Goal: Download file/media

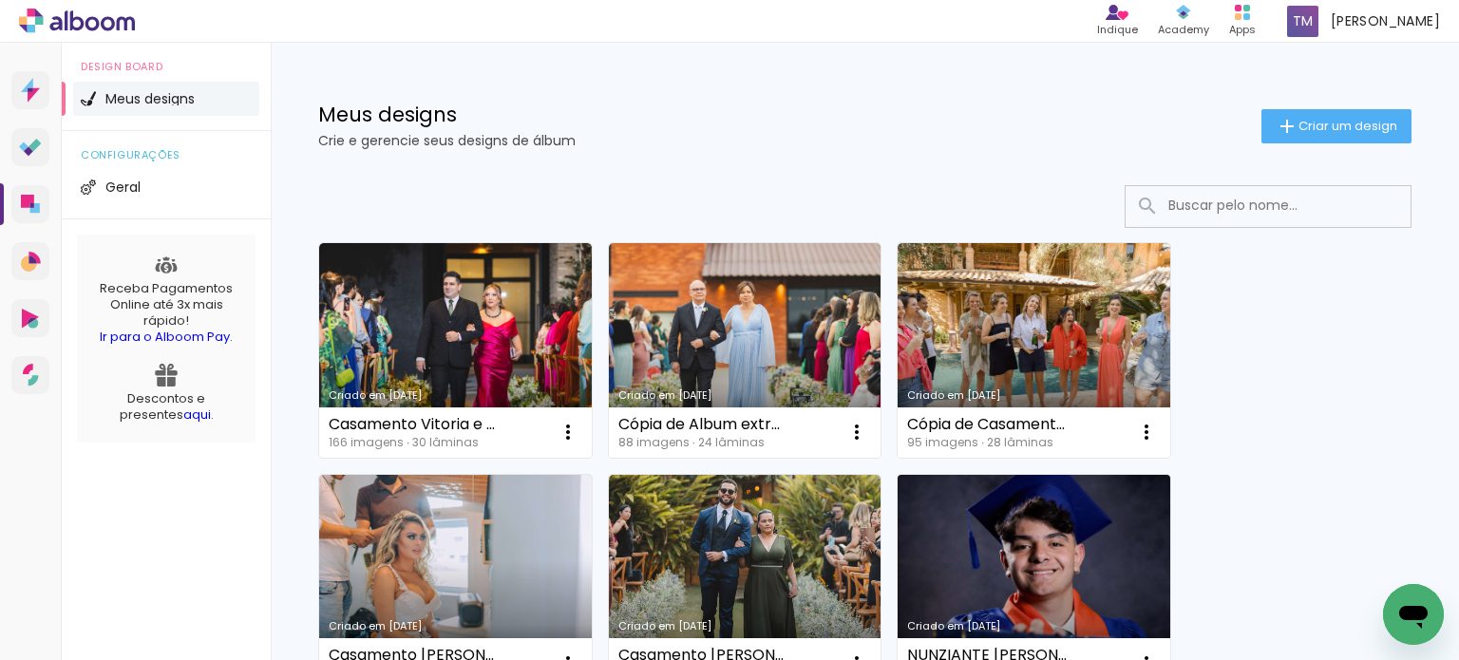
click at [1026, 524] on link "Criado em [DATE]" at bounding box center [1034, 582] width 273 height 215
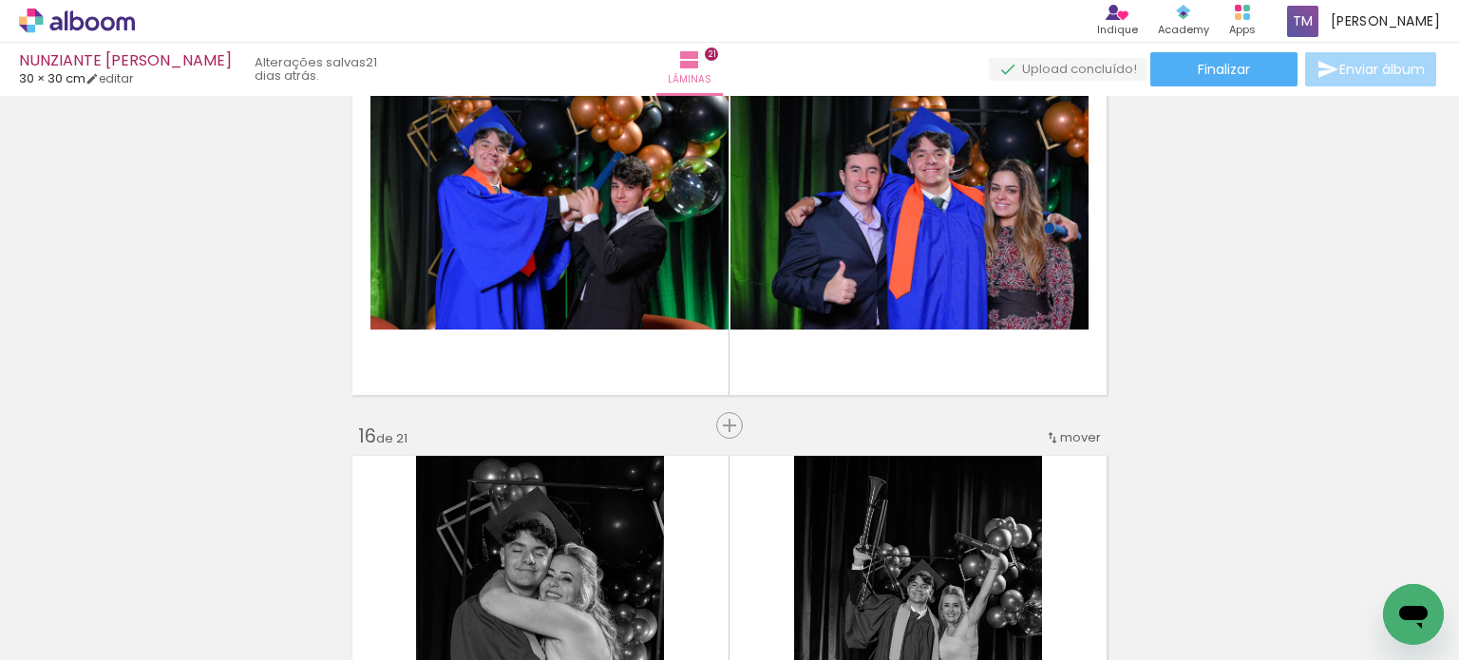
scroll to position [5695, 0]
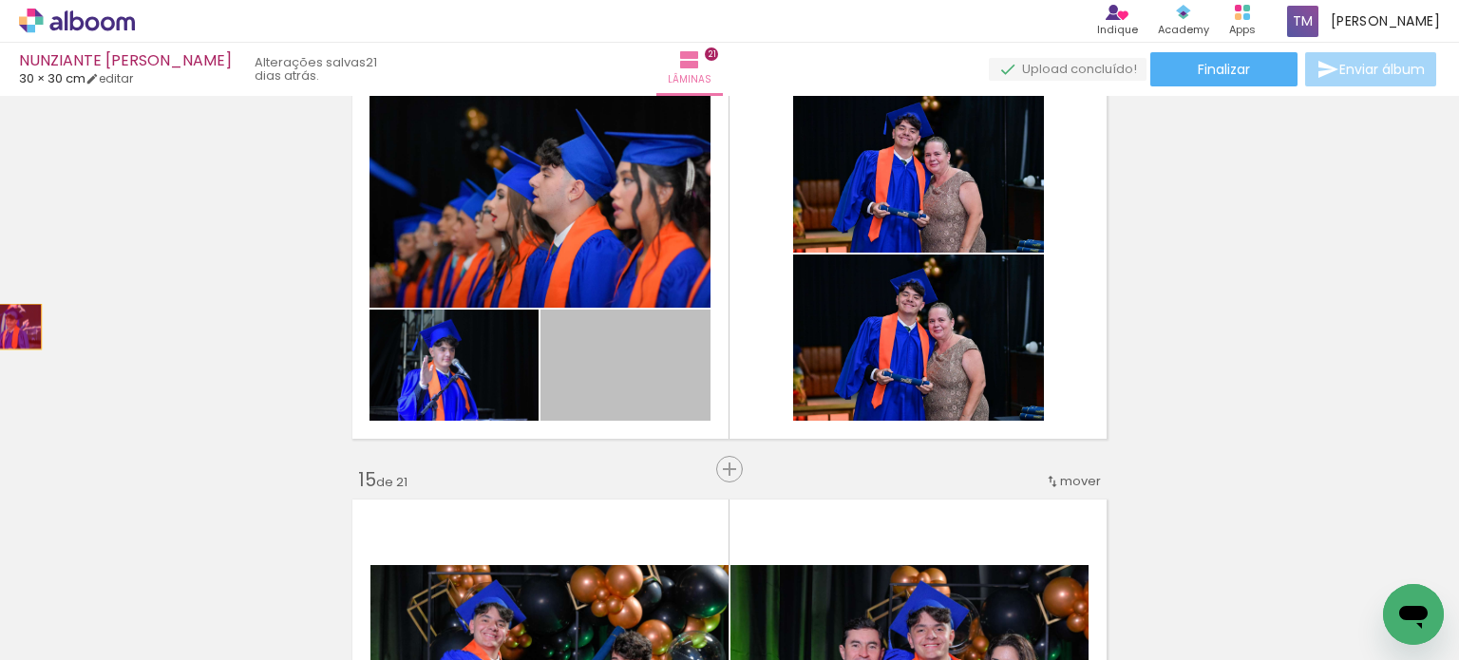
drag, startPoint x: 645, startPoint y: 373, endPoint x: 0, endPoint y: 326, distance: 646.7
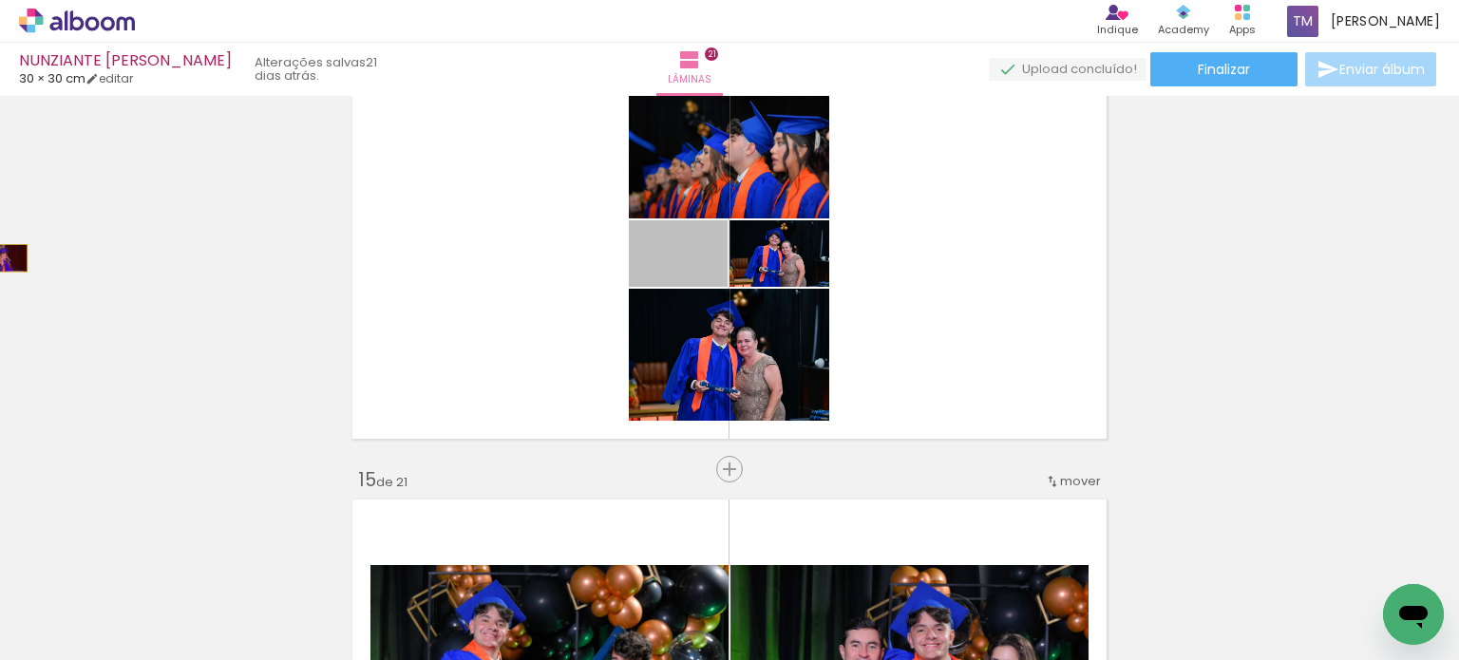
drag, startPoint x: 707, startPoint y: 257, endPoint x: 0, endPoint y: 257, distance: 706.6
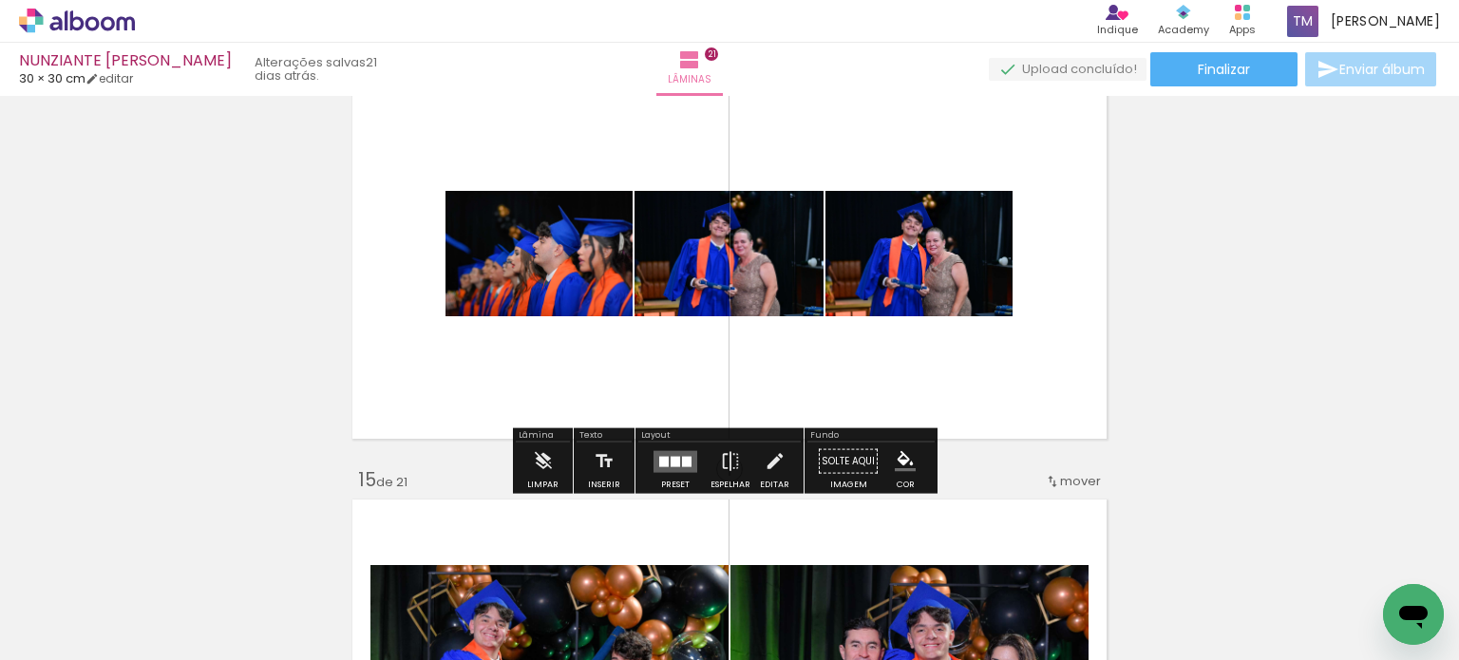
click at [660, 445] on div at bounding box center [675, 462] width 51 height 38
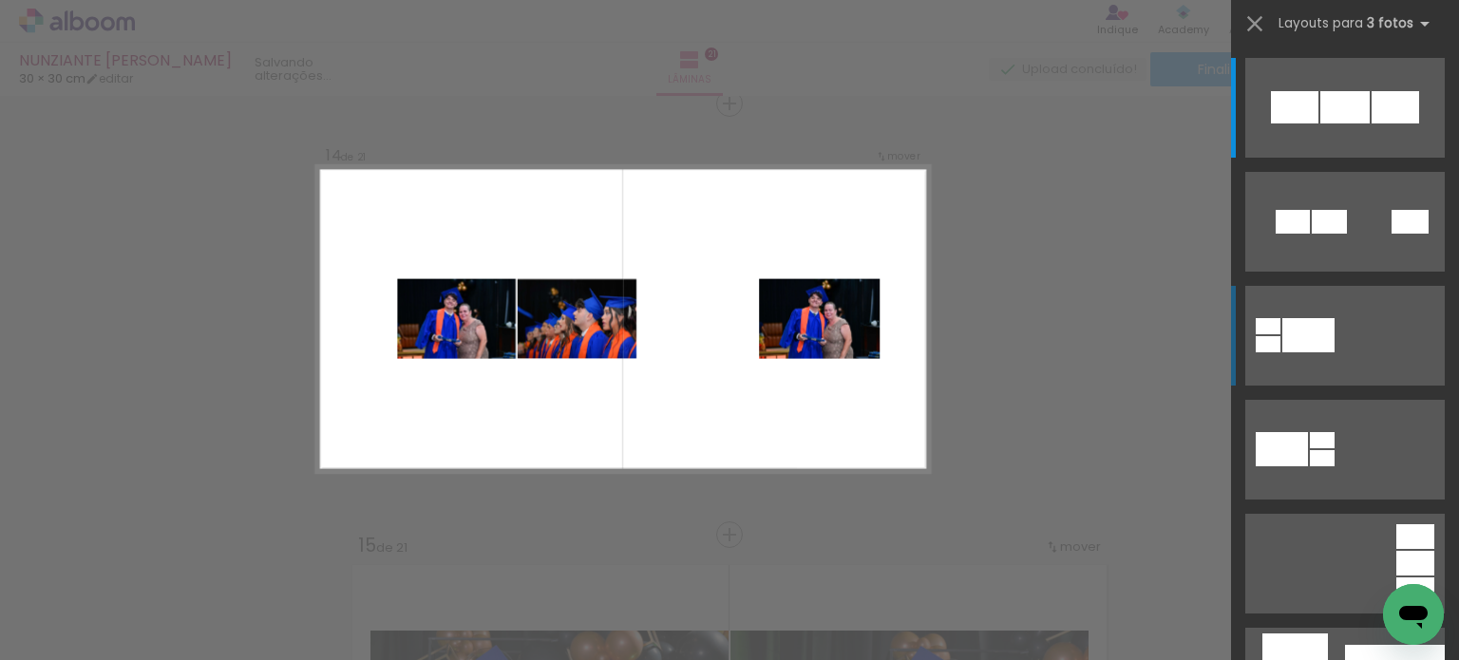
scroll to position [380, 0]
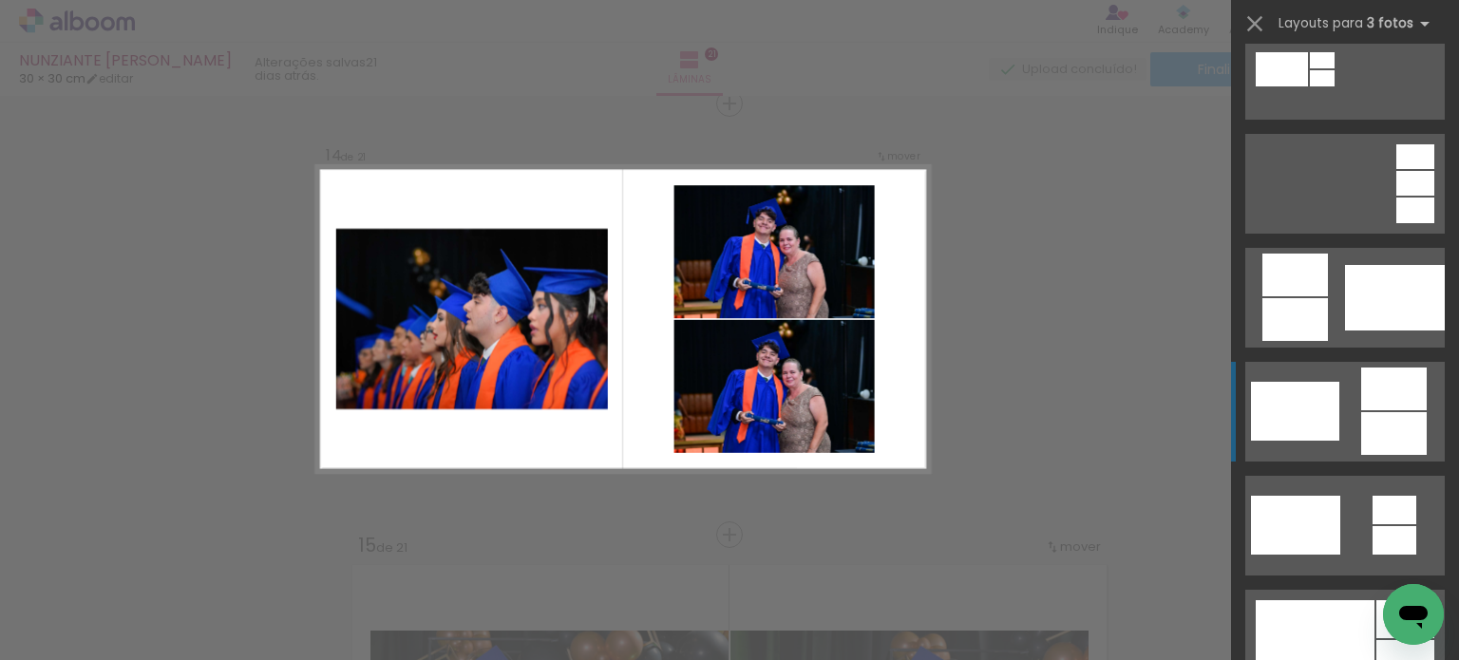
click at [1383, 400] on div at bounding box center [1394, 389] width 66 height 43
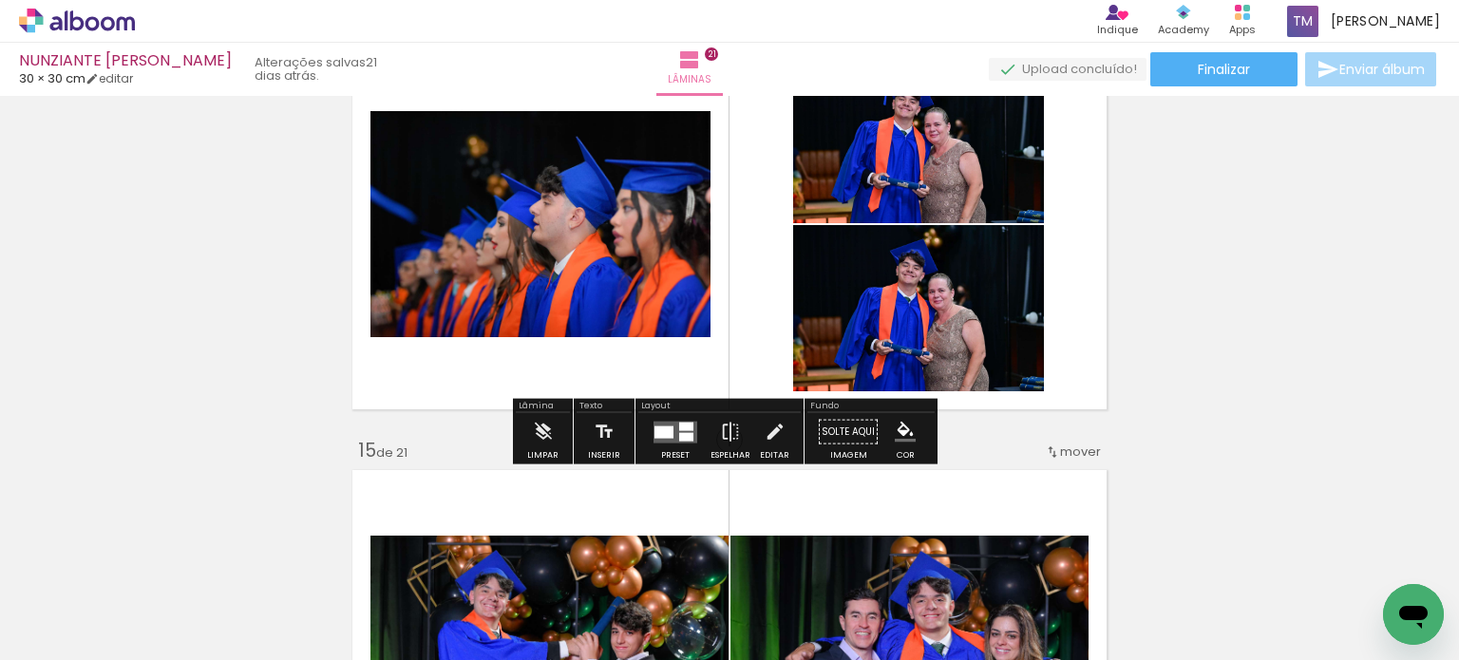
scroll to position [5439, 0]
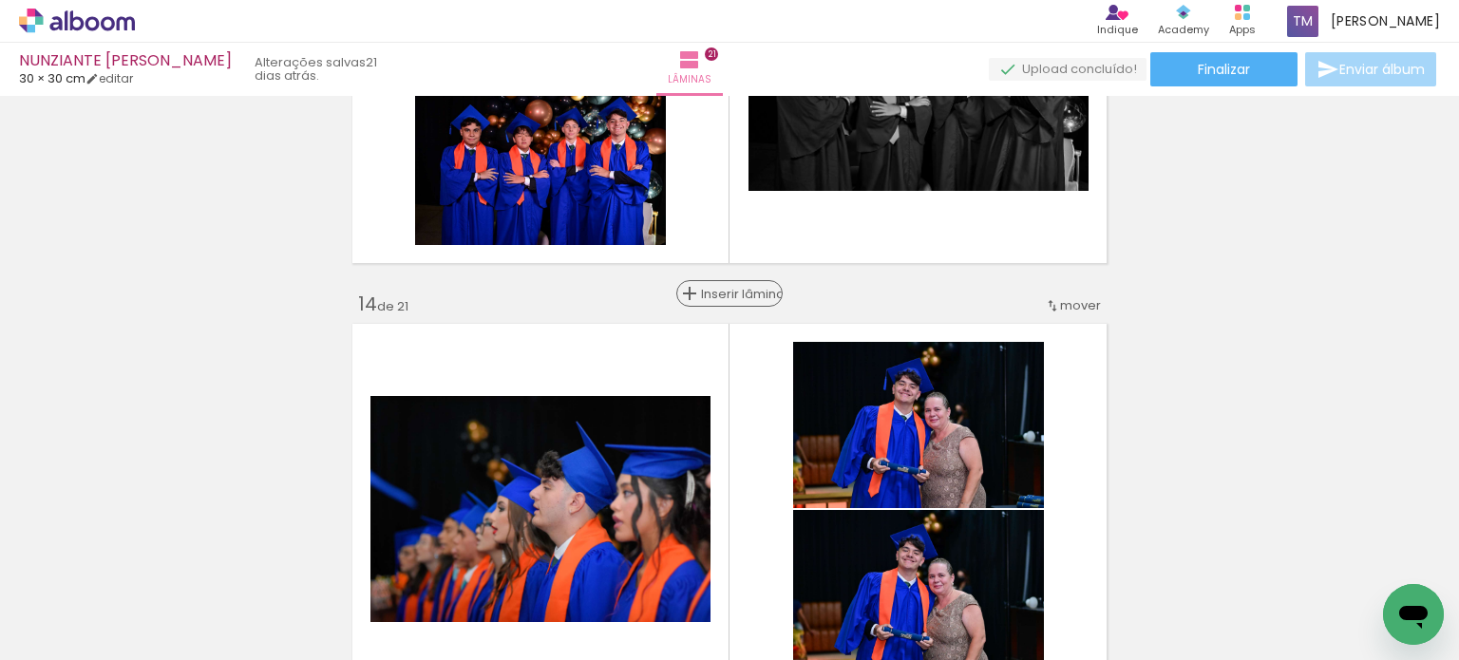
click at [728, 299] on span "Inserir lâmina" at bounding box center [738, 294] width 74 height 12
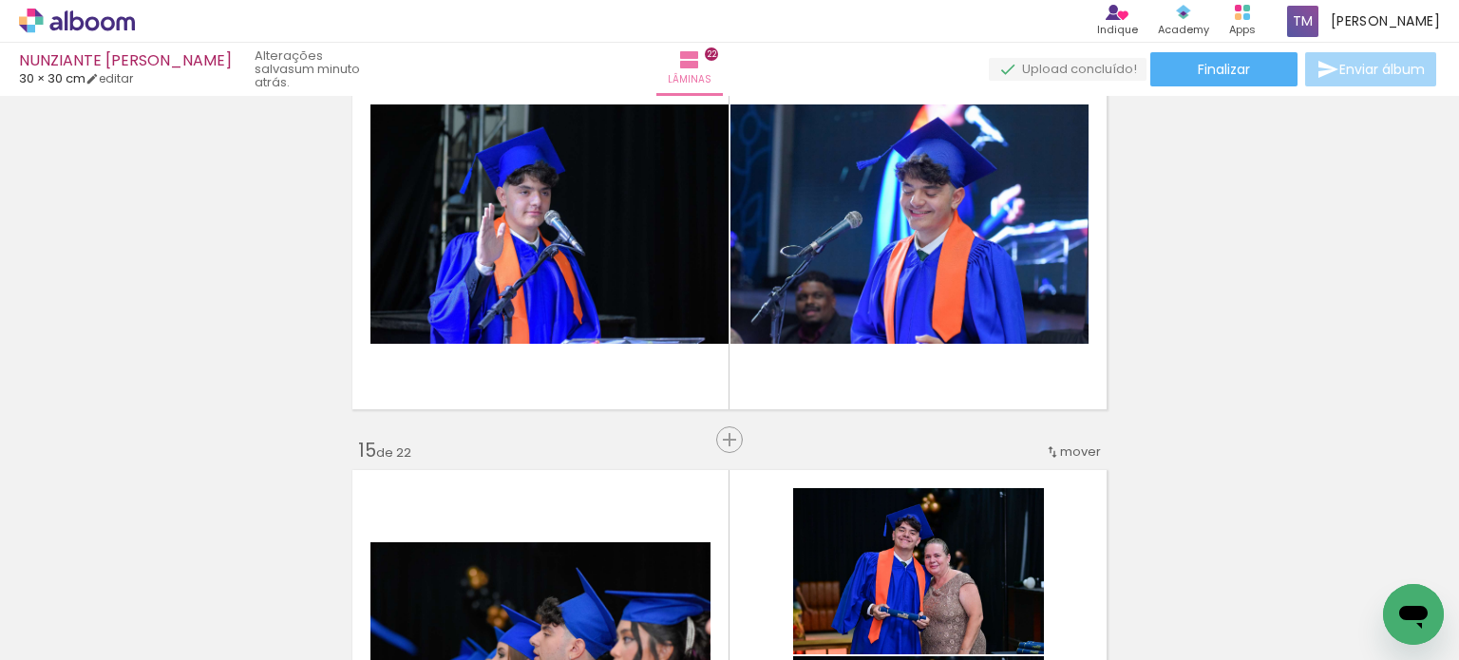
scroll to position [5629, 0]
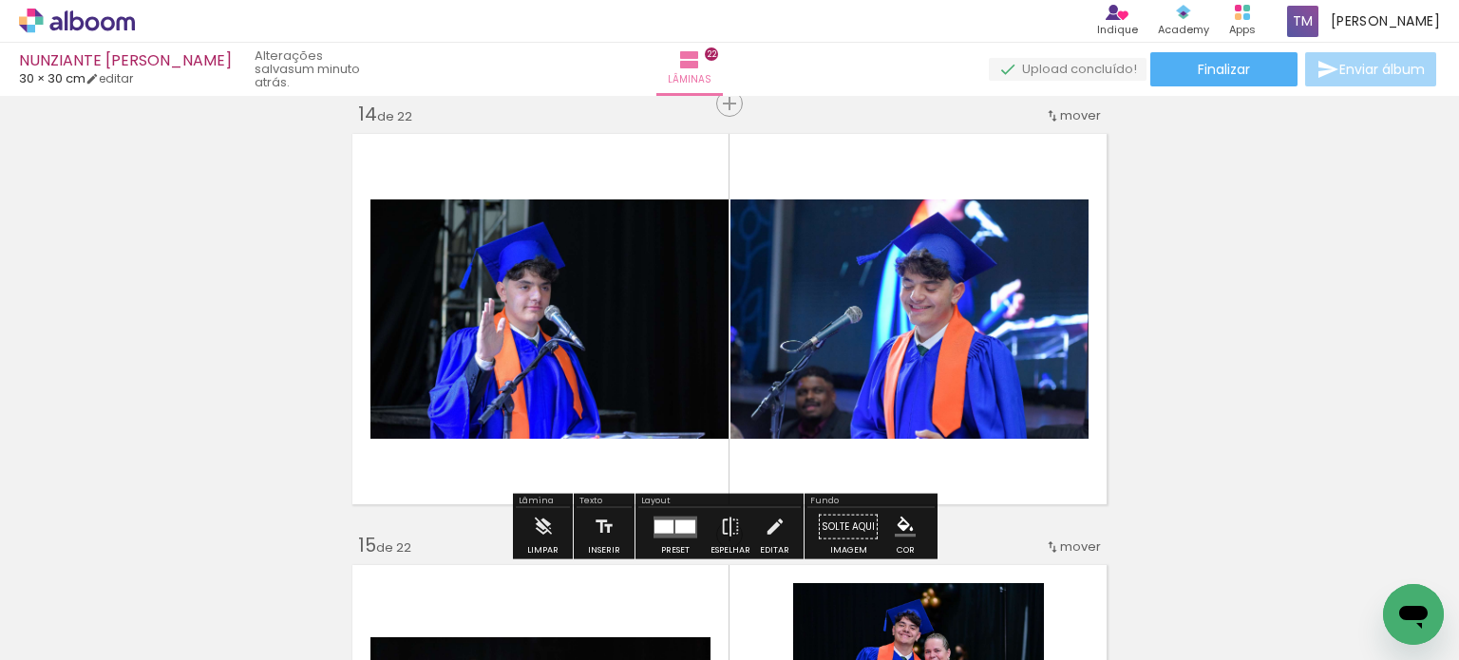
click at [669, 523] on div at bounding box center [663, 526] width 19 height 13
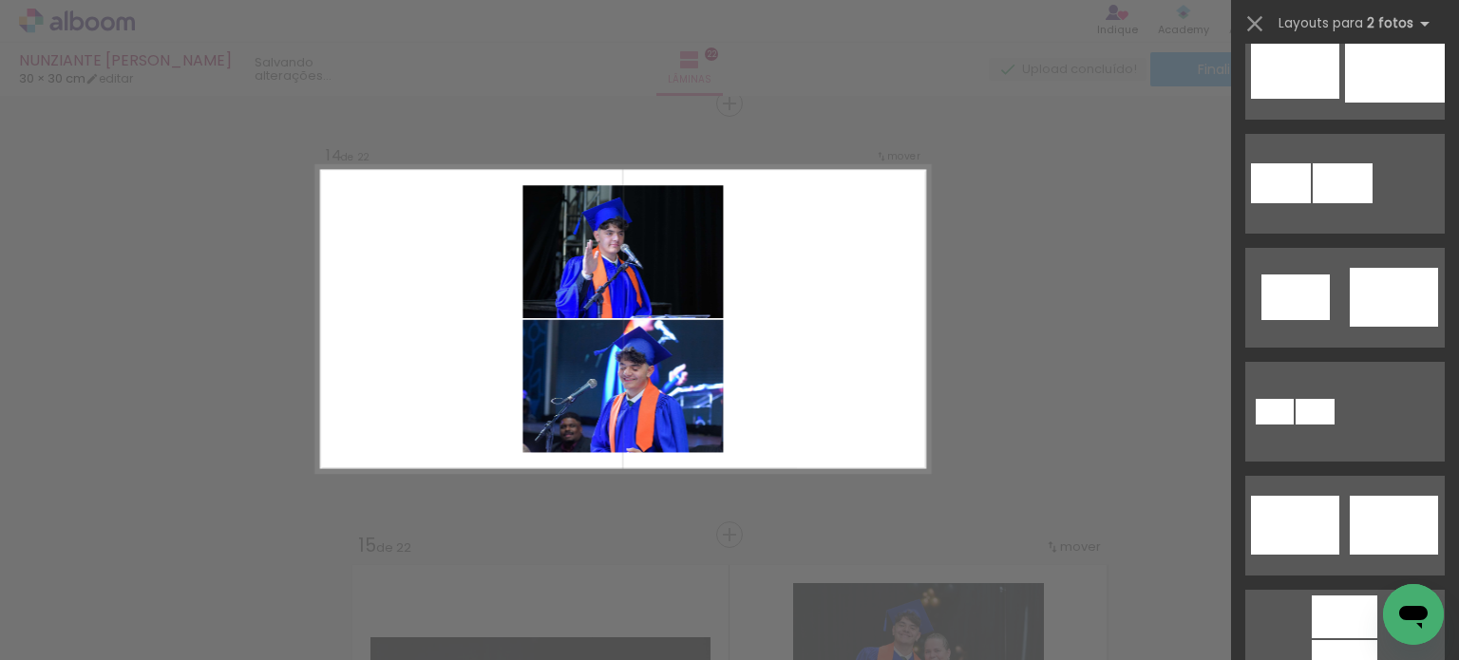
scroll to position [855, 0]
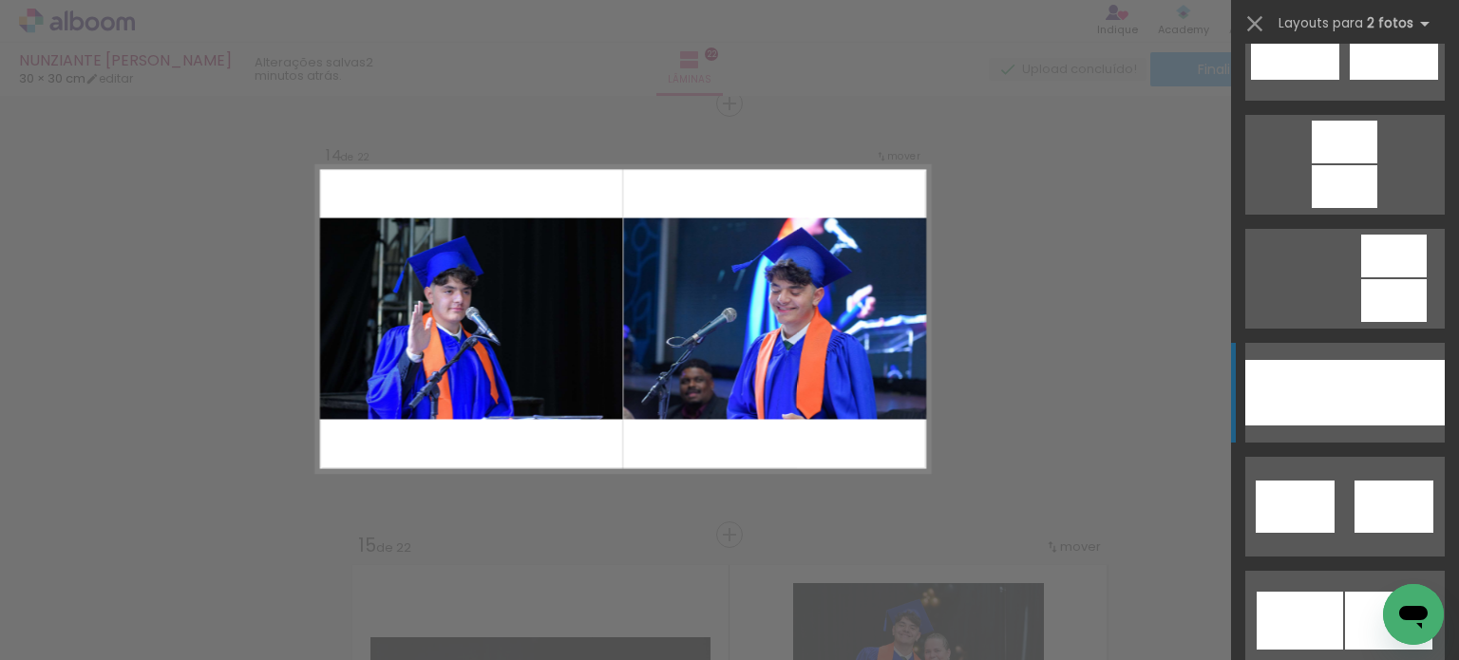
click at [1307, 424] on div at bounding box center [1295, 393] width 100 height 66
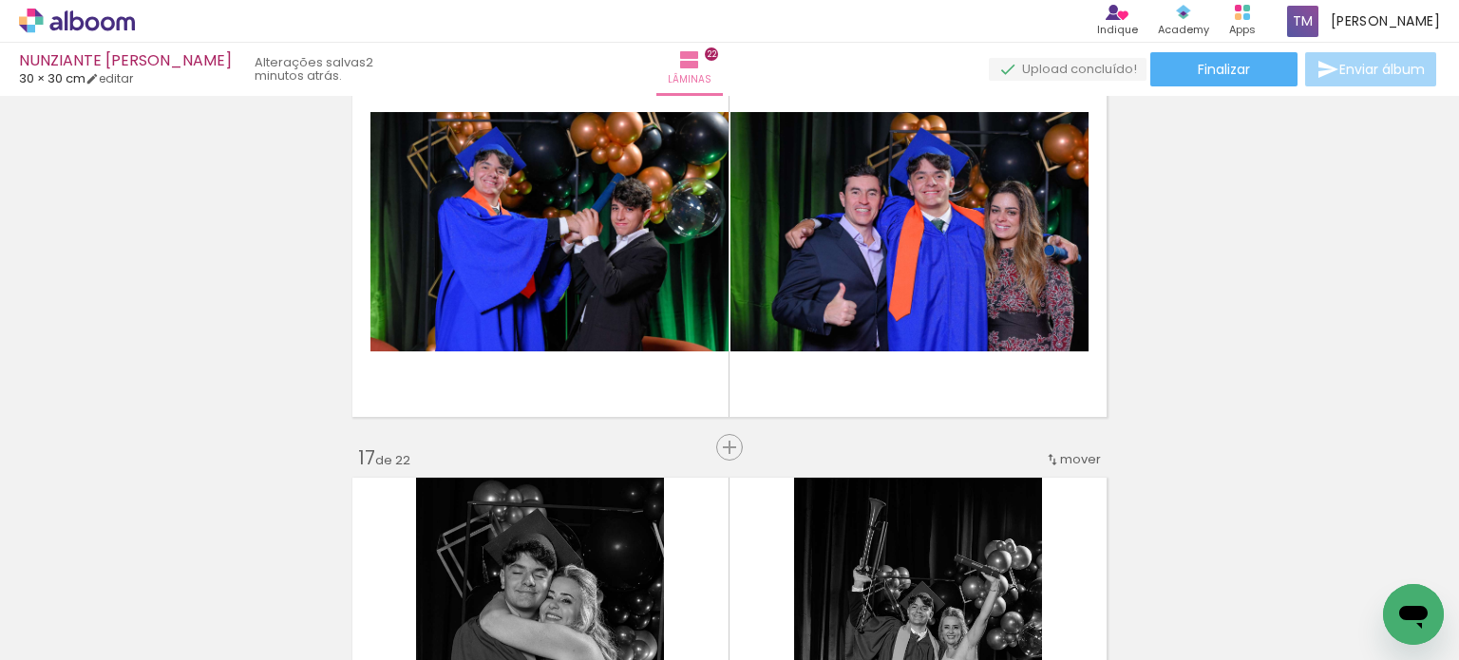
scroll to position [6294, 0]
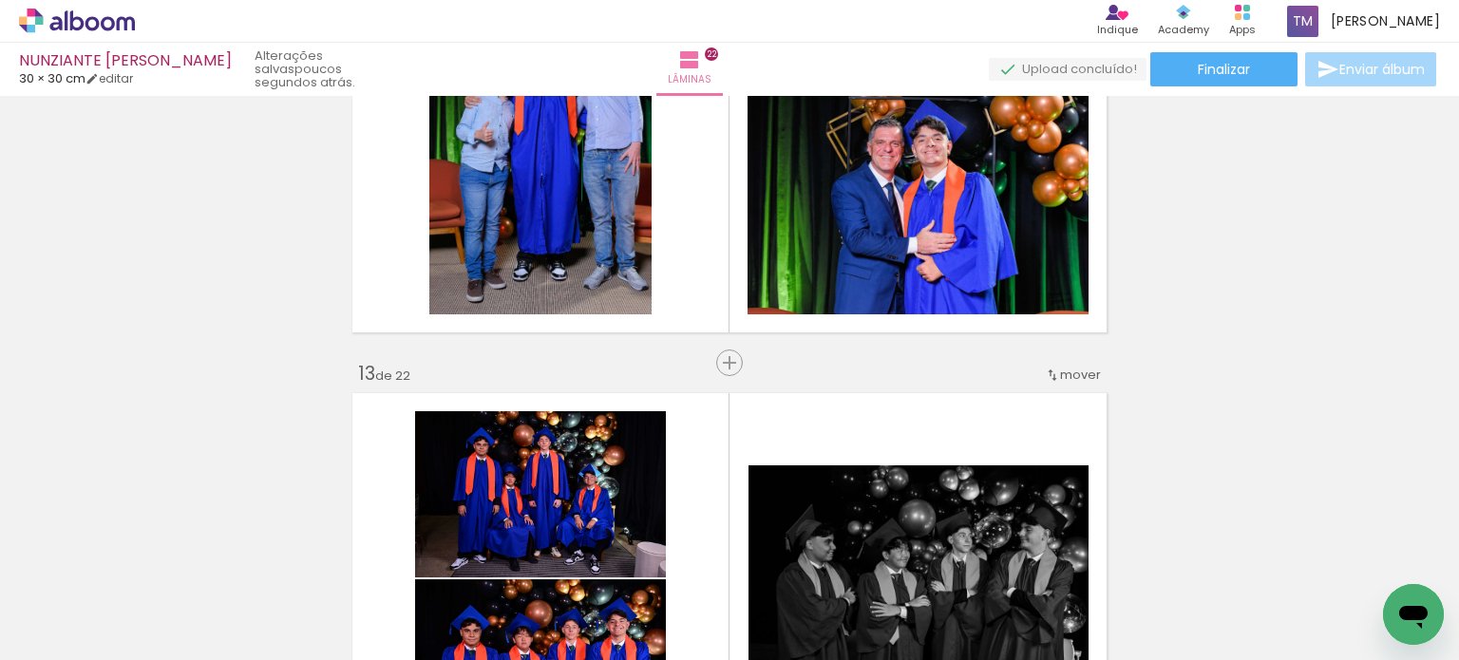
scroll to position [4749, 0]
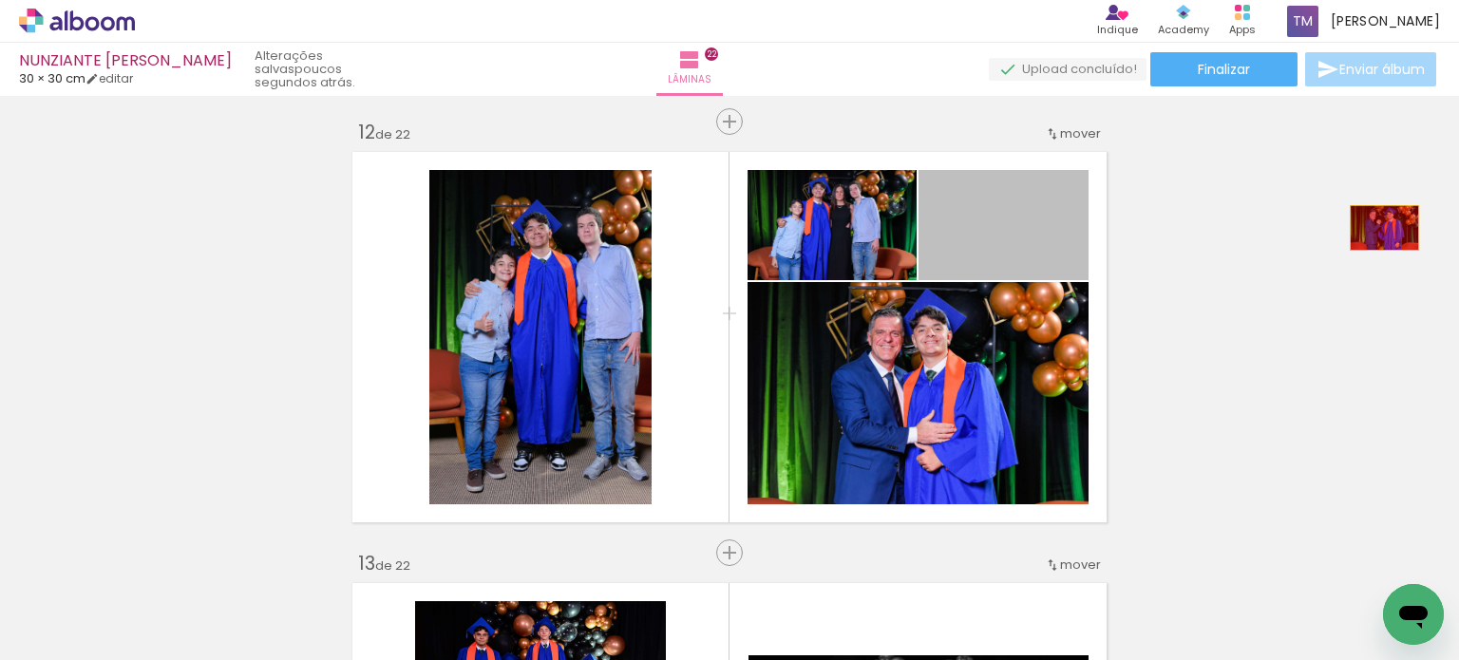
drag, startPoint x: 1035, startPoint y: 244, endPoint x: 1377, endPoint y: 228, distance: 342.3
click at [1377, 228] on div "Inserir lâmina 1 de 22 Inserir lâmina 2 de 22 Inserir lâmina 3 de 22 Inserir lâ…" at bounding box center [729, 313] width 1459 height 9919
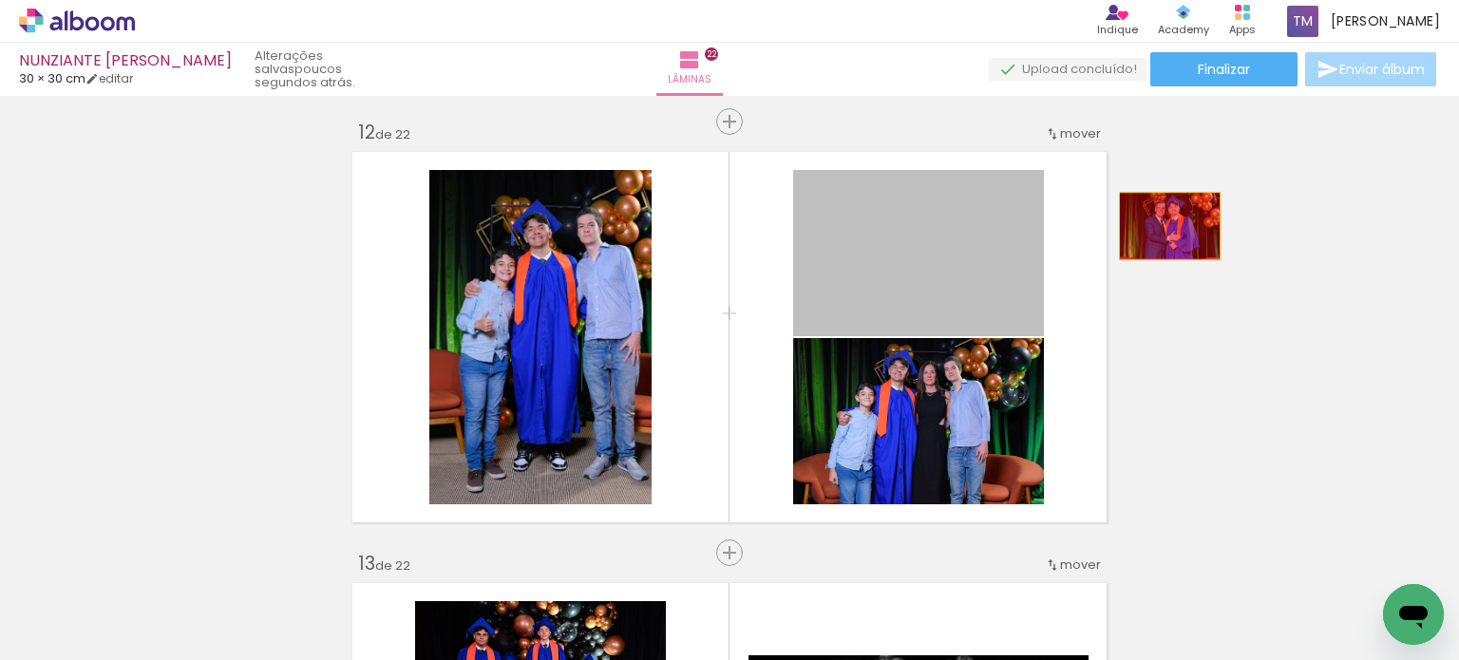
drag, startPoint x: 961, startPoint y: 274, endPoint x: 1248, endPoint y: 212, distance: 293.4
click at [1248, 212] on div "Inserir lâmina 1 de 22 Inserir lâmina 2 de 22 Inserir lâmina 3 de 22 Inserir lâ…" at bounding box center [729, 313] width 1459 height 9919
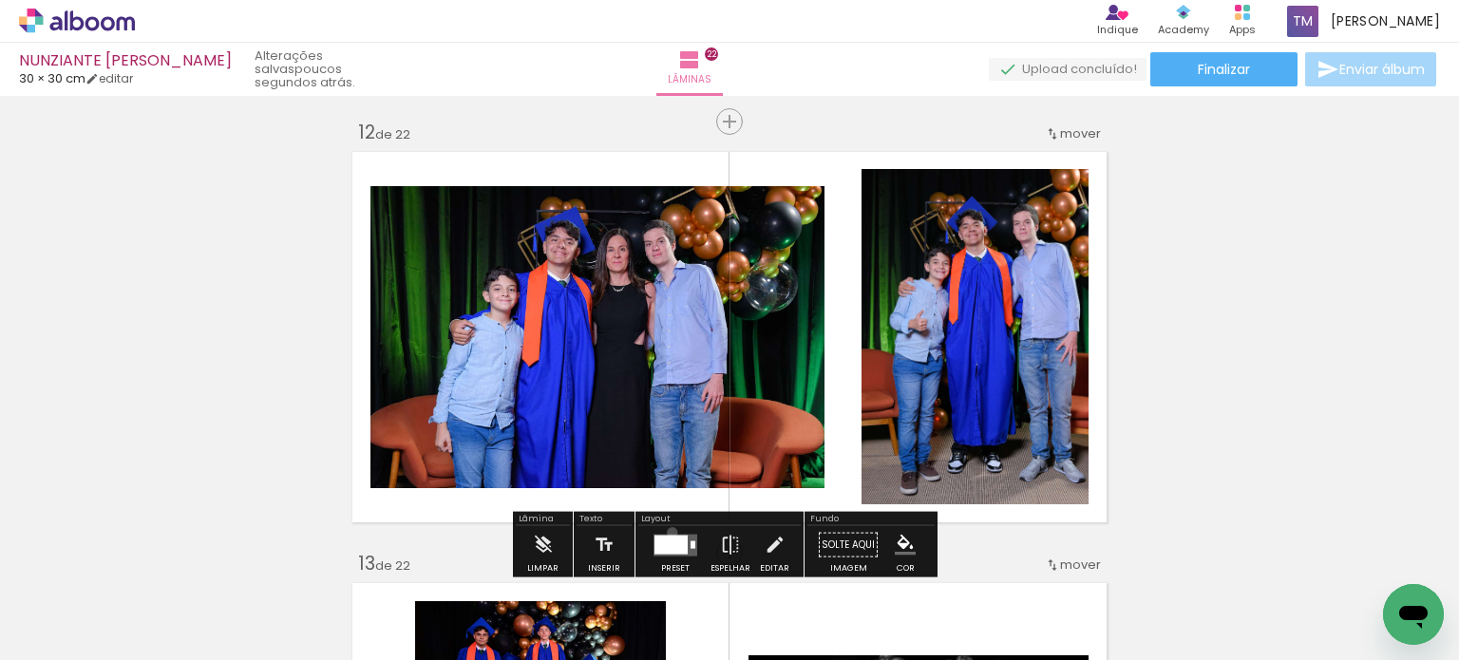
click at [668, 532] on div at bounding box center [675, 545] width 51 height 38
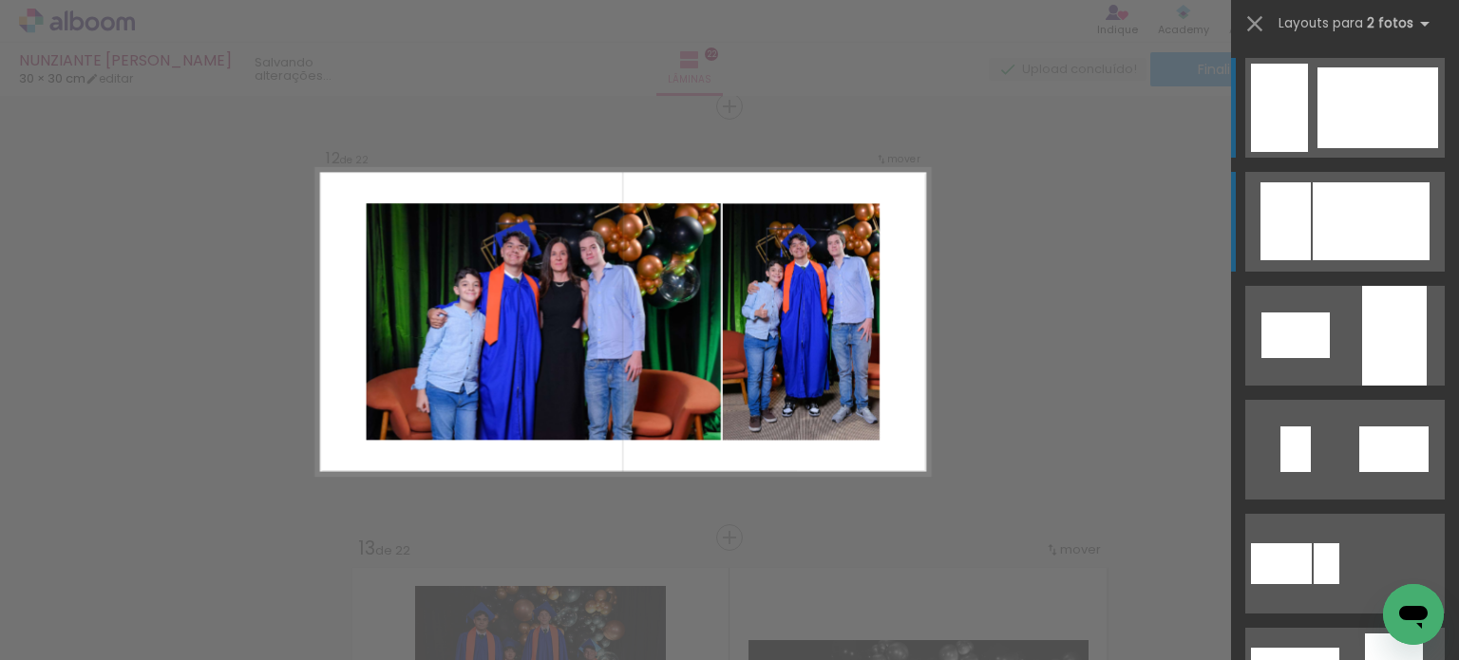
scroll to position [4767, 0]
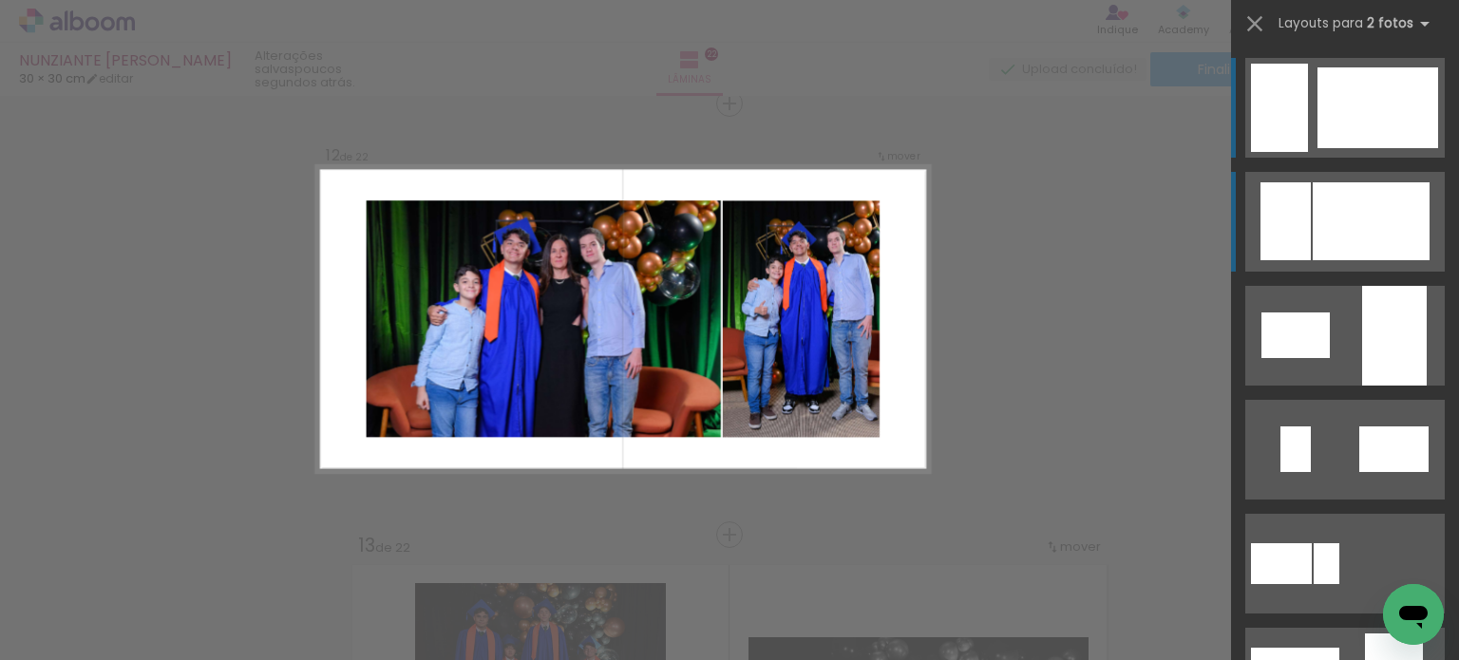
click at [1320, 209] on div at bounding box center [1371, 221] width 117 height 78
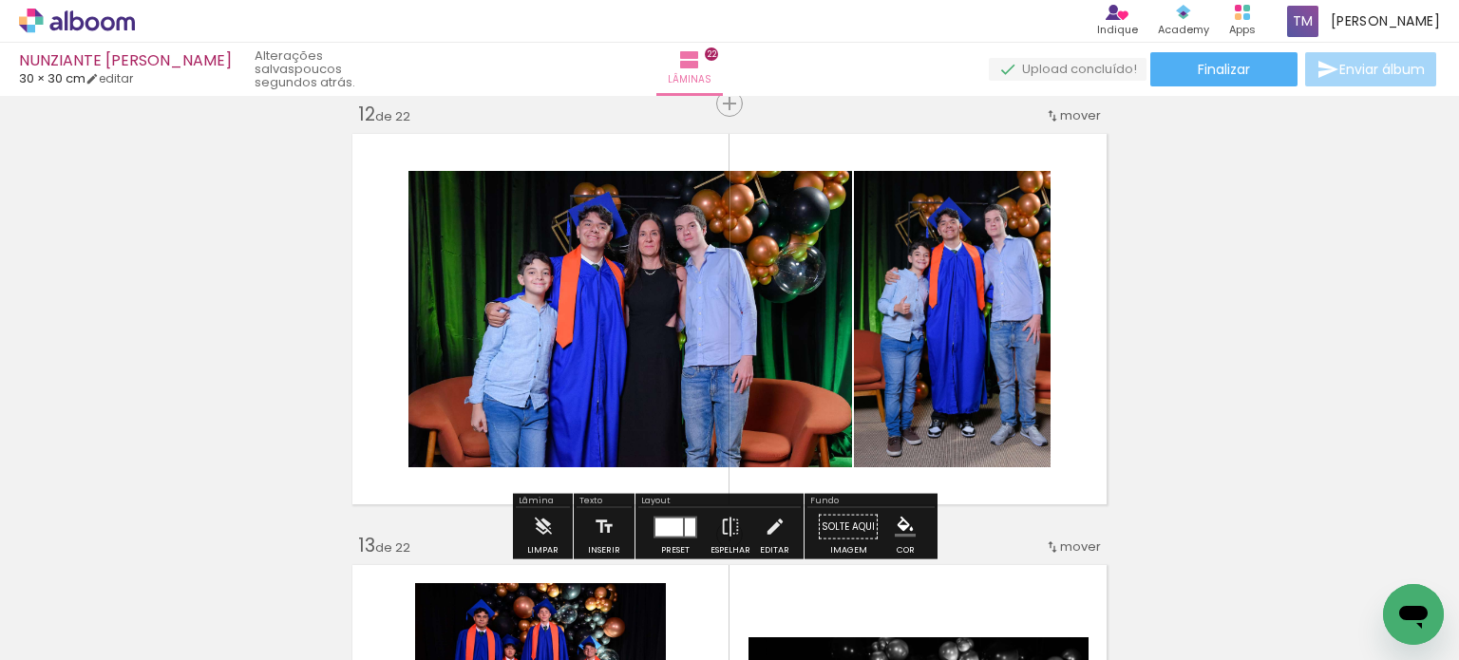
scroll to position [5052, 0]
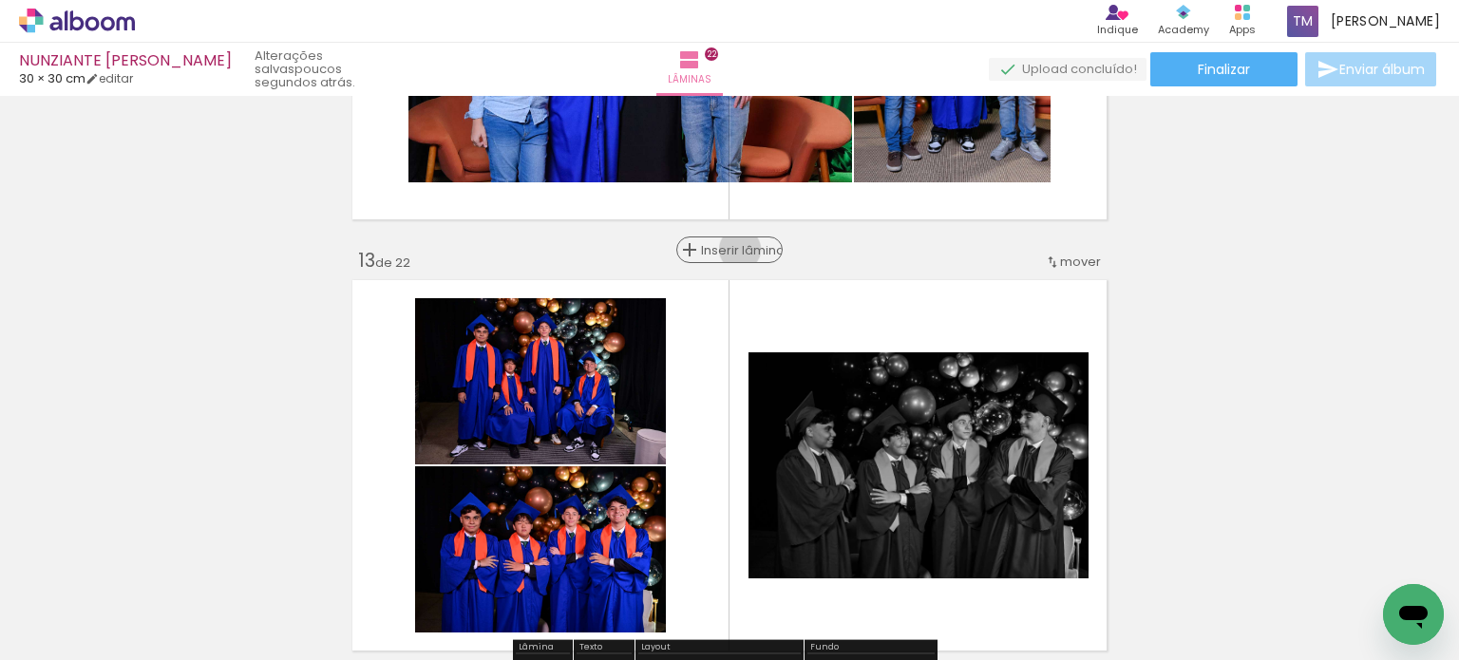
click at [739, 249] on span "Inserir lâmina" at bounding box center [738, 250] width 74 height 12
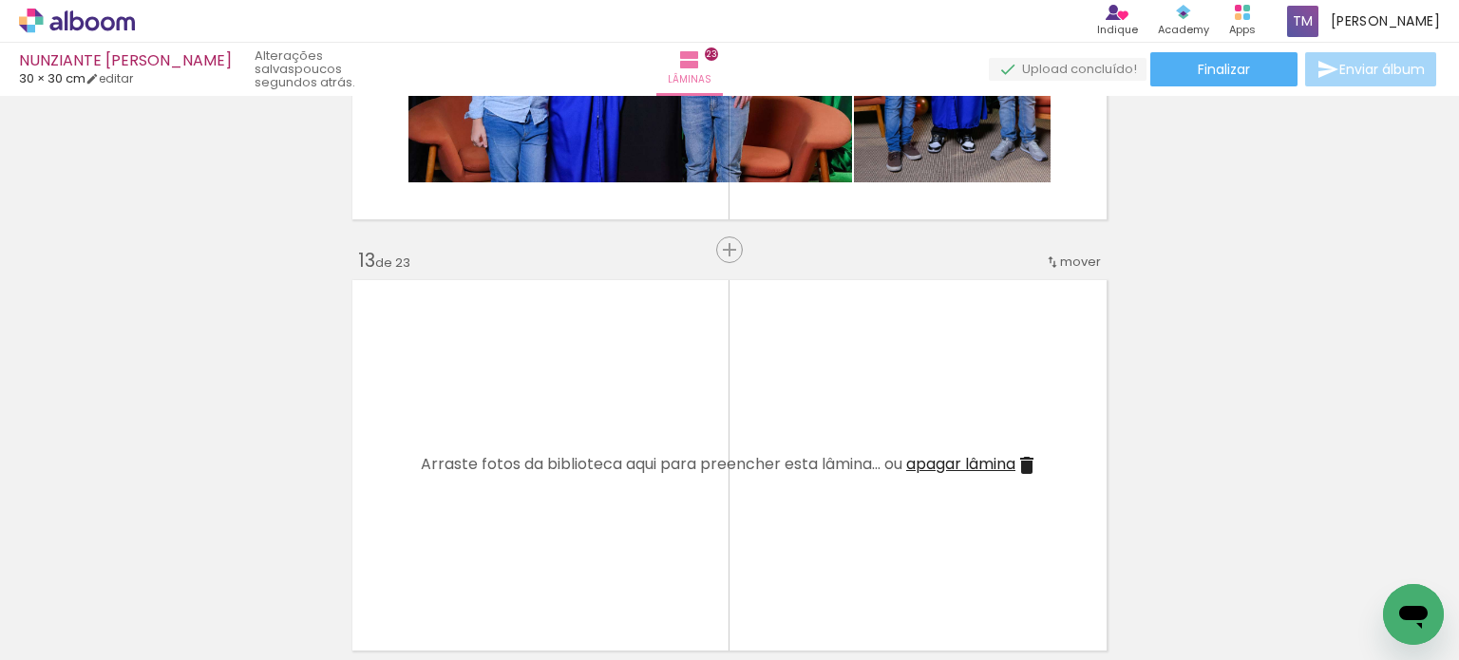
scroll to position [5242, 0]
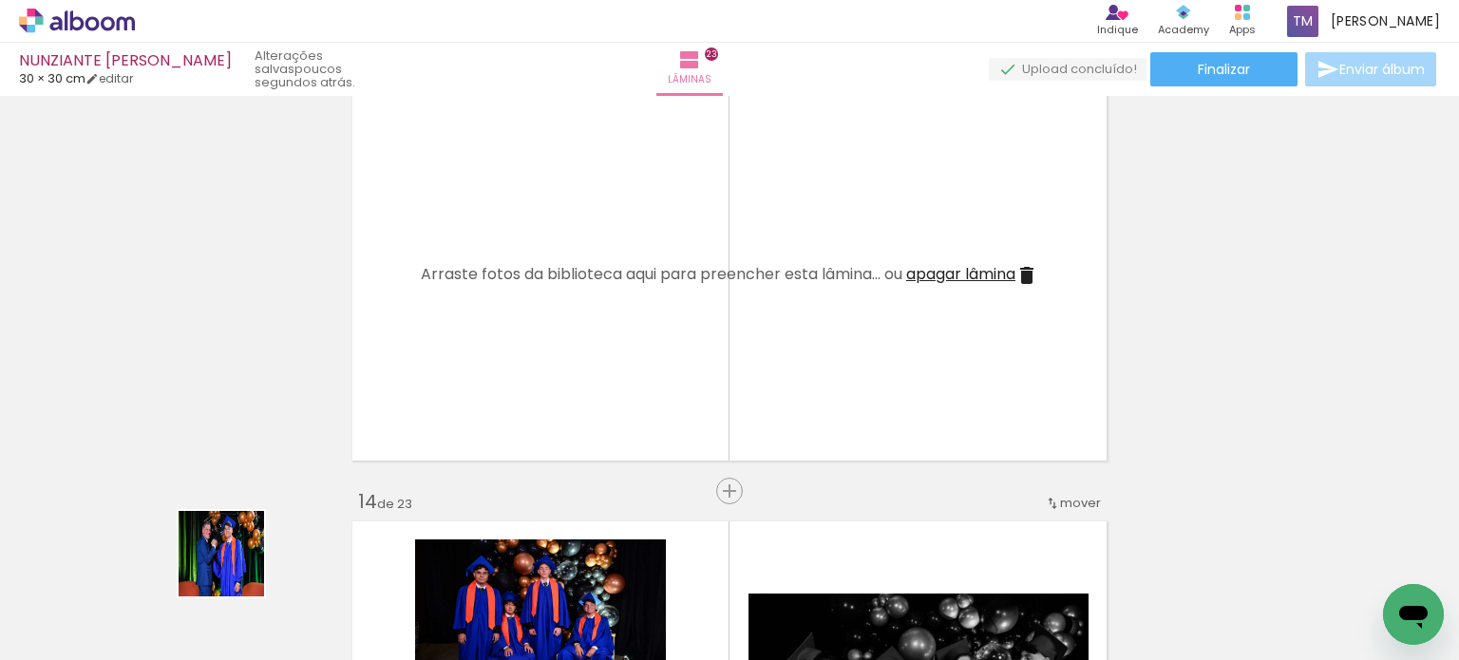
drag, startPoint x: 212, startPoint y: 597, endPoint x: 600, endPoint y: 213, distance: 546.7
click at [600, 213] on quentale-workspace at bounding box center [729, 330] width 1459 height 660
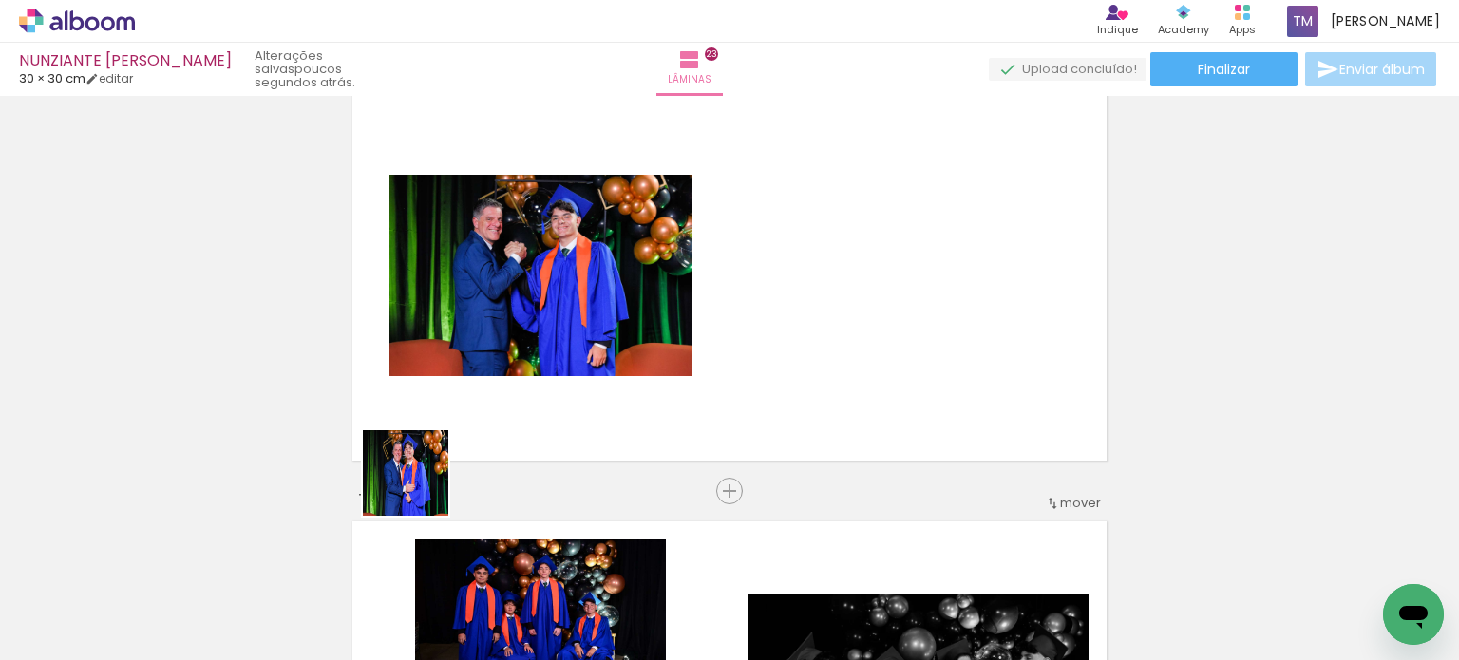
drag, startPoint x: 180, startPoint y: 615, endPoint x: 916, endPoint y: 239, distance: 826.6
click at [916, 239] on quentale-workspace at bounding box center [729, 330] width 1459 height 660
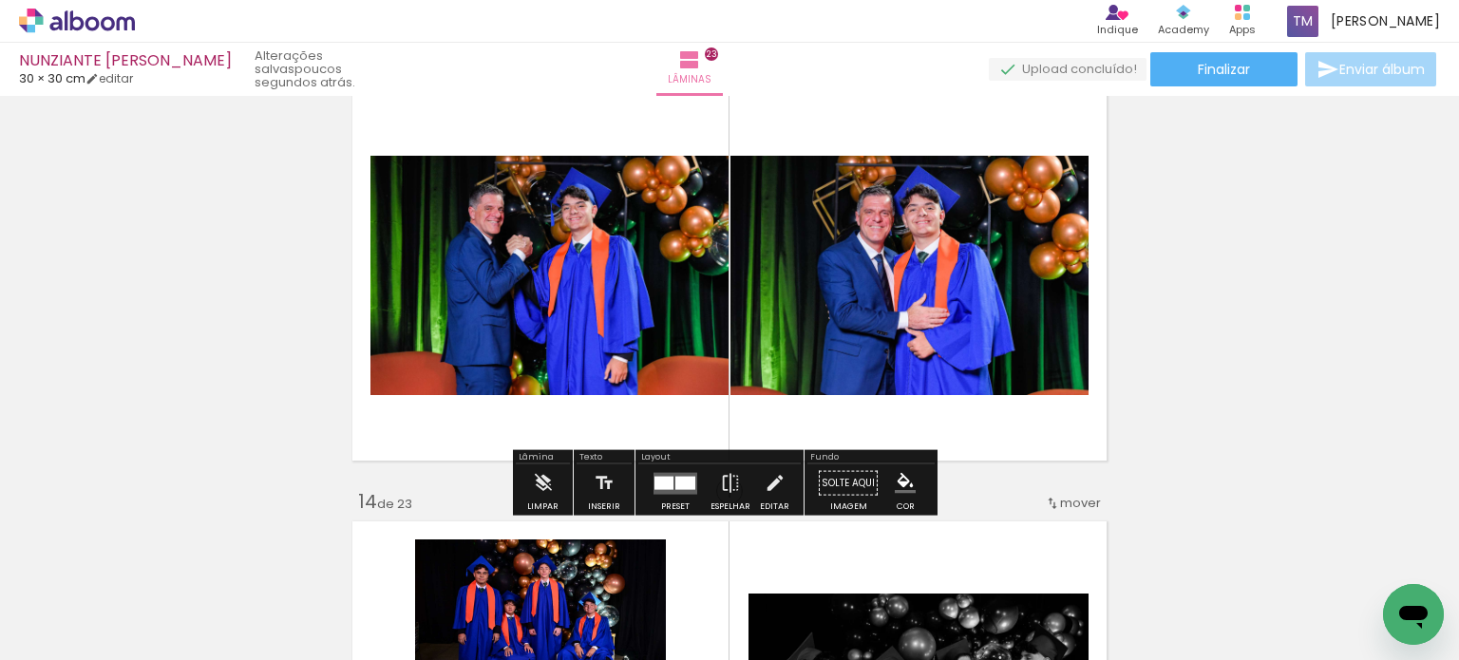
click at [1332, 293] on div "Inserir lâmina 1 de 23 Inserir lâmina 2 de 23 Inserir lâmina 3 de 23 Inserir lâ…" at bounding box center [729, 36] width 1459 height 10350
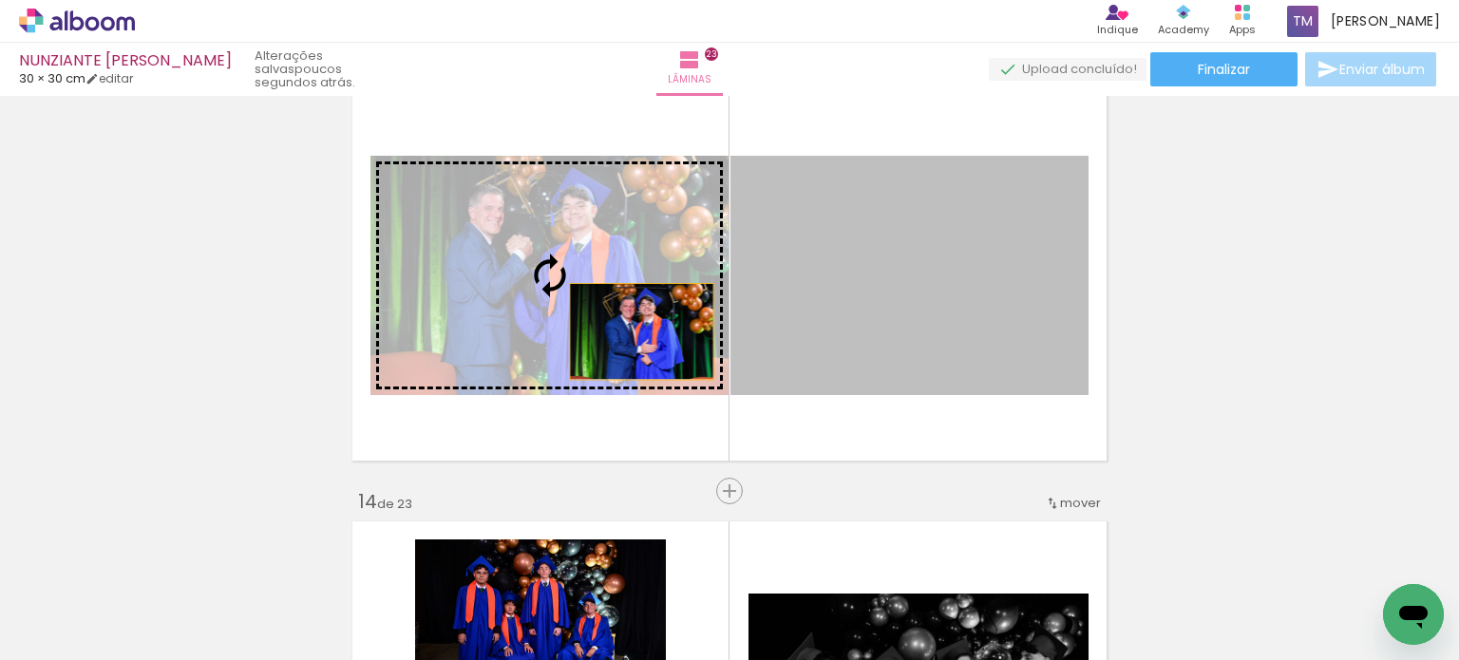
drag, startPoint x: 924, startPoint y: 329, endPoint x: 634, endPoint y: 331, distance: 289.7
click at [0, 0] on slot at bounding box center [0, 0] width 0 height 0
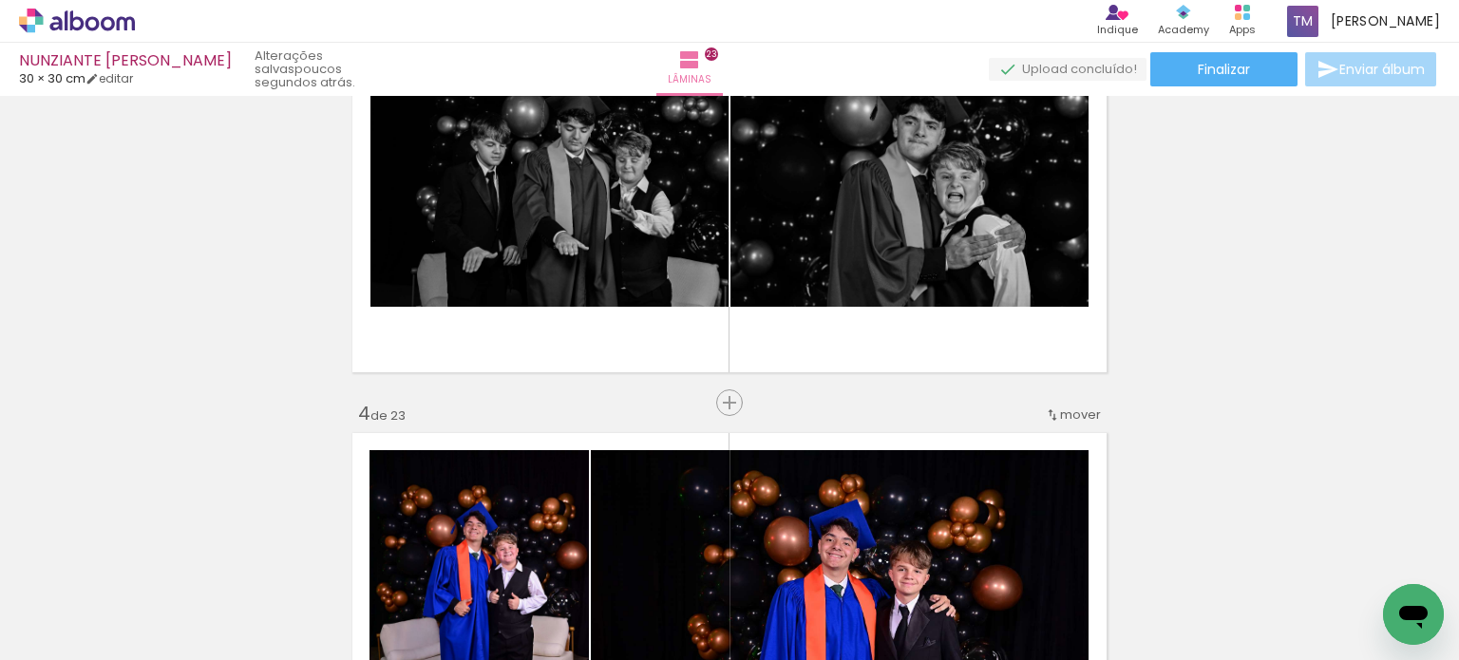
scroll to position [0, 0]
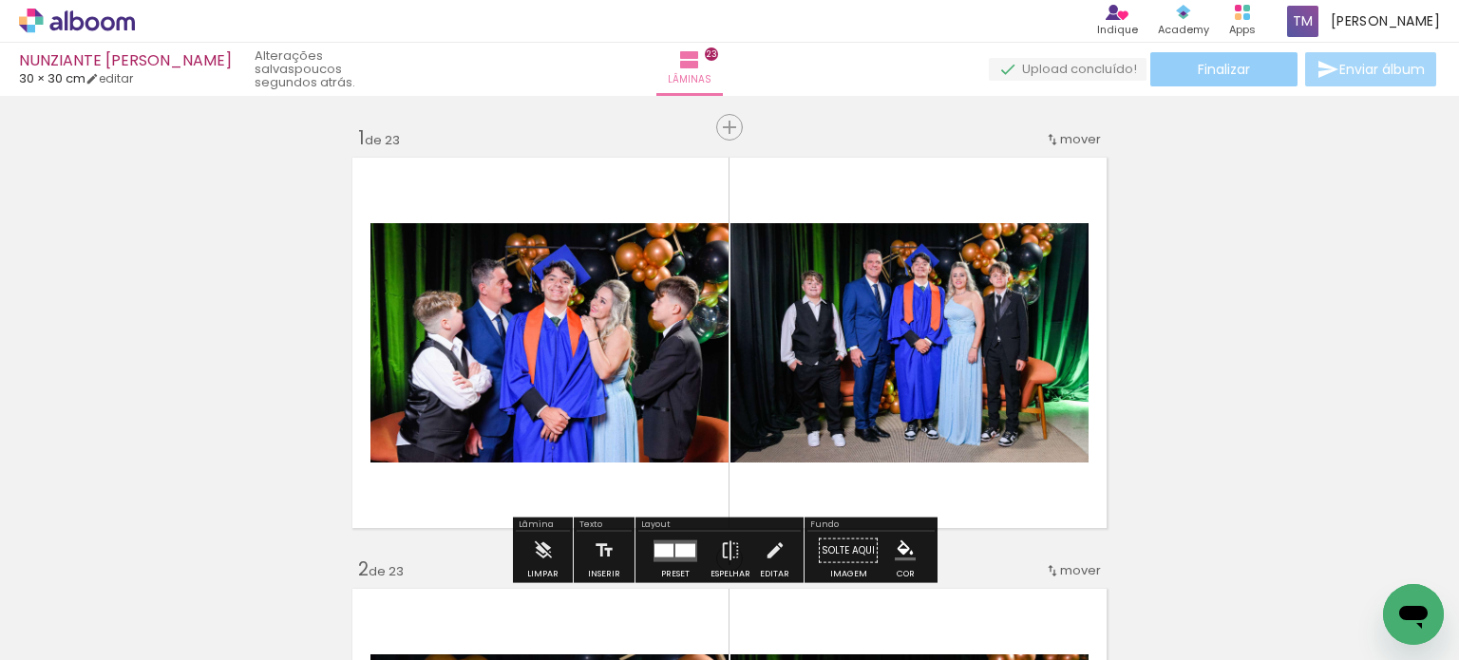
click at [1266, 58] on paper-button "Finalizar" at bounding box center [1223, 69] width 147 height 34
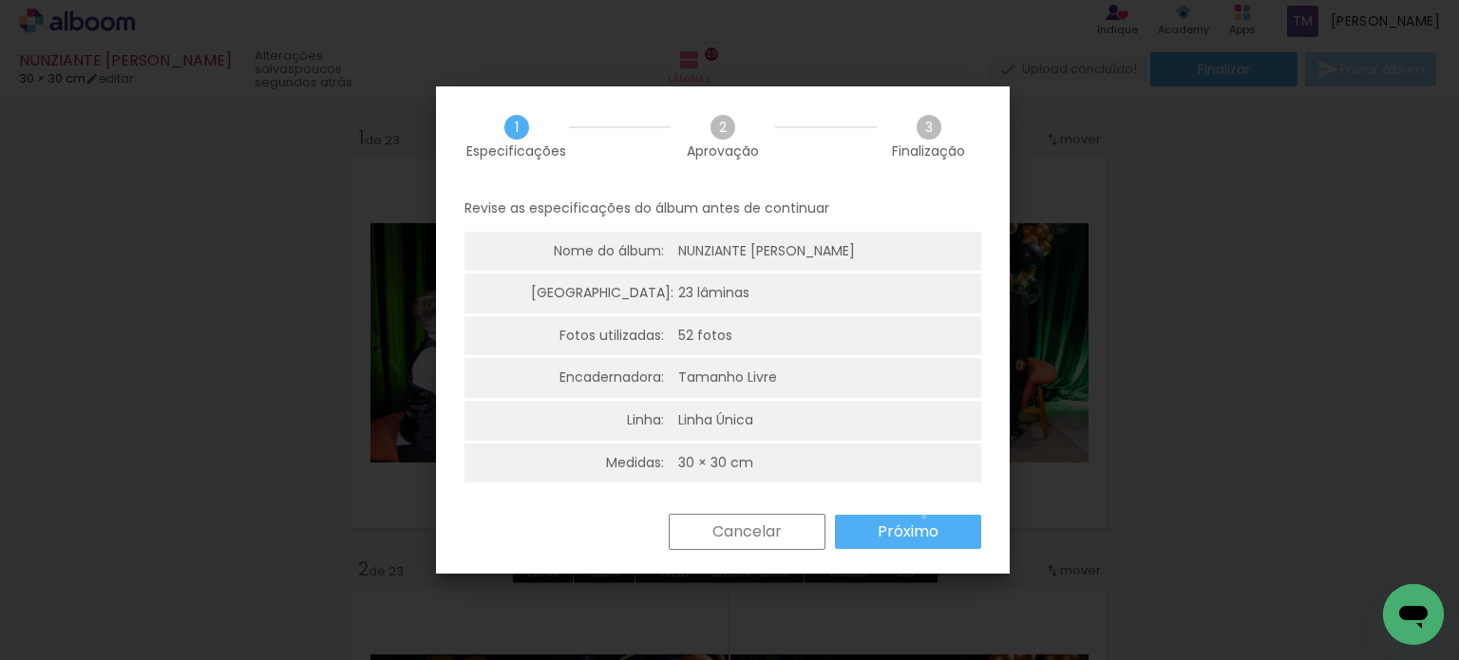
click at [923, 517] on paper-button "Próximo" at bounding box center [908, 532] width 146 height 34
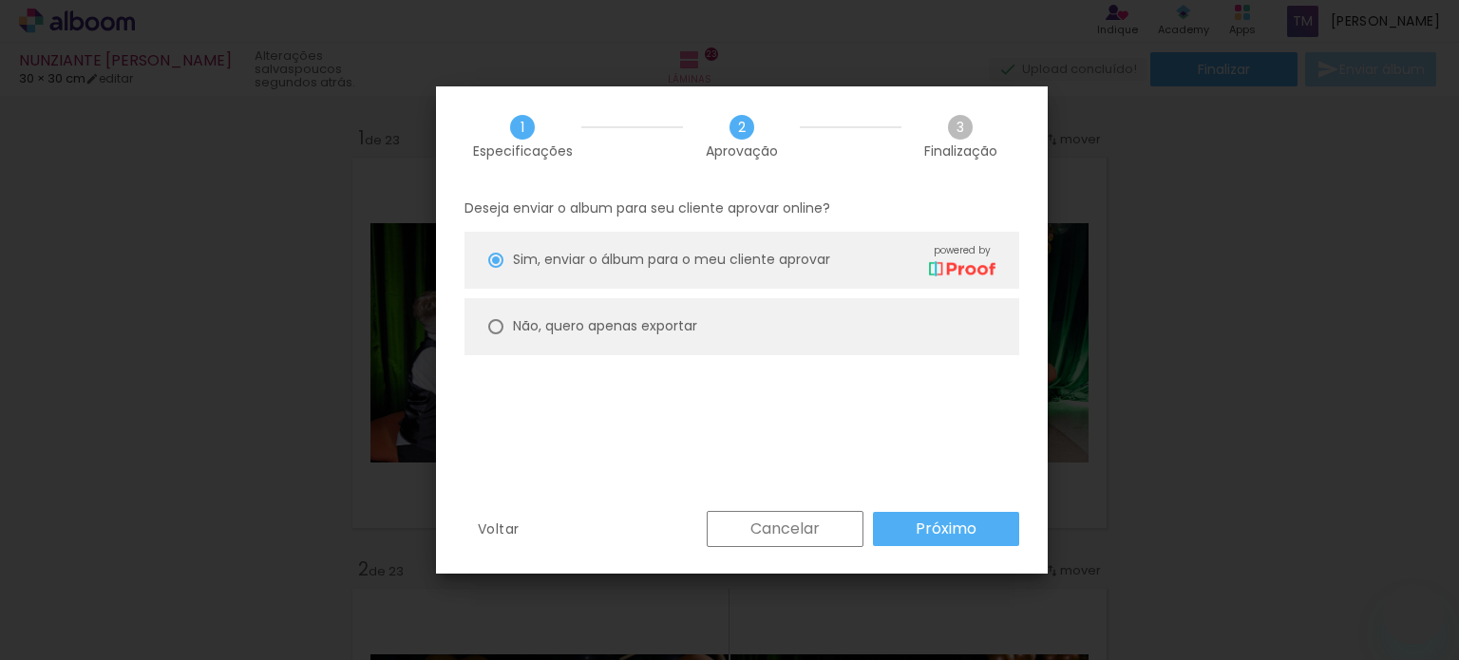
click at [823, 340] on paper-radio-button "Não, quero apenas exportar" at bounding box center [741, 326] width 555 height 57
type paper-radio-button "on"
click at [824, 311] on paper-radio-button "Não, quero apenas exportar" at bounding box center [741, 326] width 555 height 57
click at [1002, 537] on paper-button "Próximo" at bounding box center [946, 529] width 146 height 34
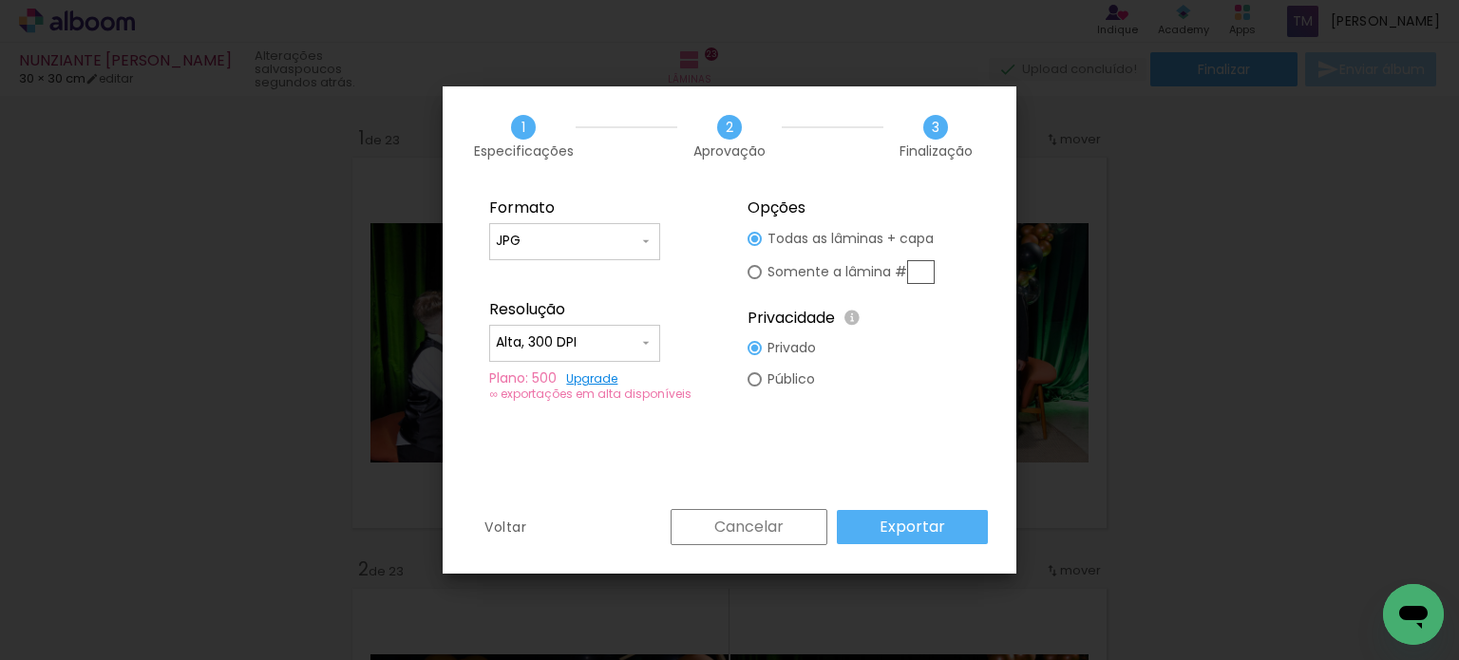
click at [577, 358] on paper-input-container "Alta, 300 DPI" at bounding box center [574, 344] width 171 height 38
click at [574, 368] on paper-item "Baixa" at bounding box center [574, 377] width 171 height 38
type input "Baixa"
click at [570, 230] on paper-input-container "JPG" at bounding box center [574, 242] width 171 height 38
click at [564, 269] on paper-item "PDF" at bounding box center [574, 276] width 171 height 38
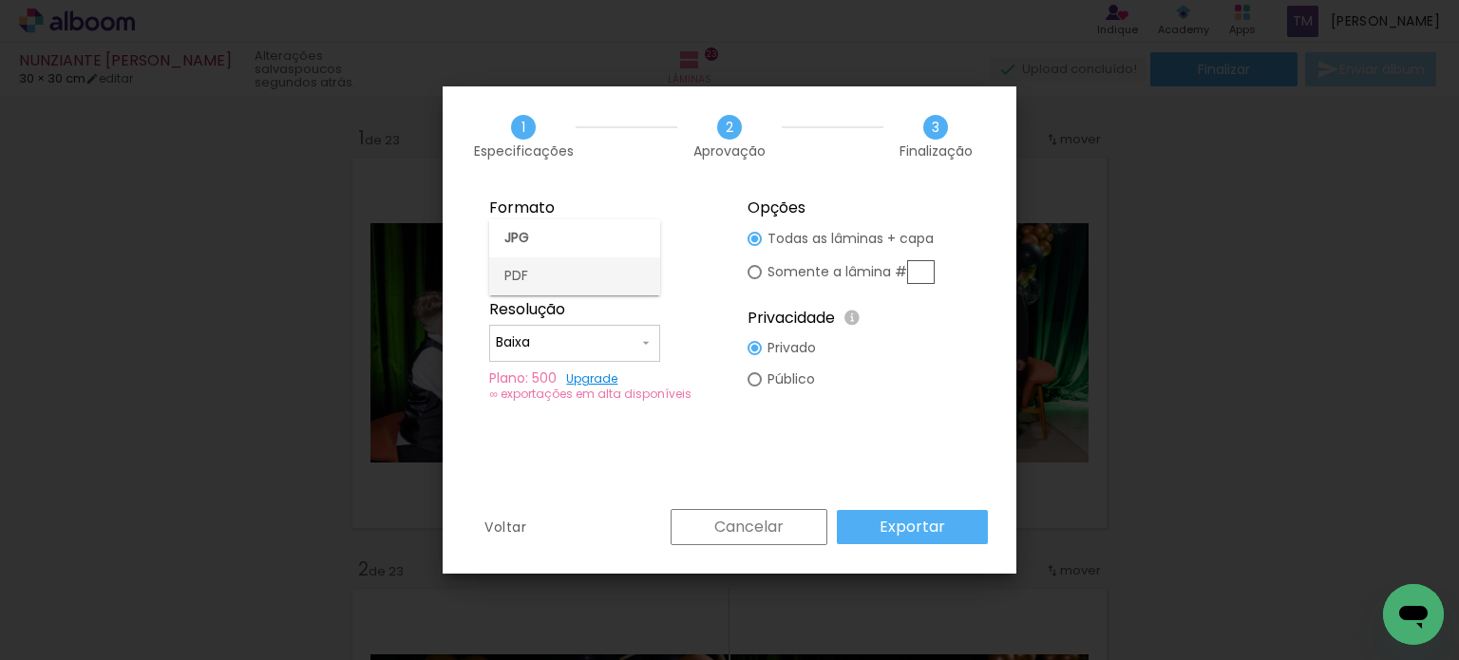
type input "PDF"
click at [0, 0] on slot "Exportar" at bounding box center [0, 0] width 0 height 0
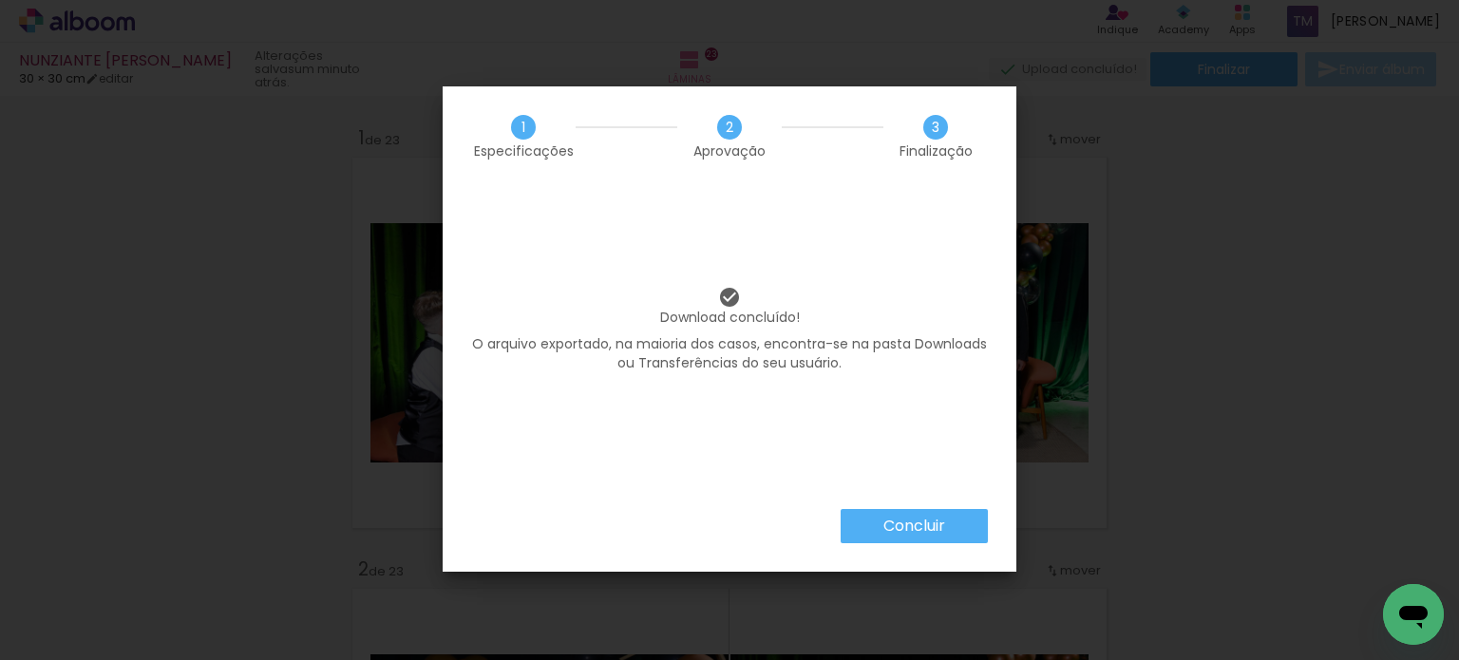
click at [944, 515] on paper-button "Concluir" at bounding box center [914, 526] width 147 height 34
